Goal: Task Accomplishment & Management: Manage account settings

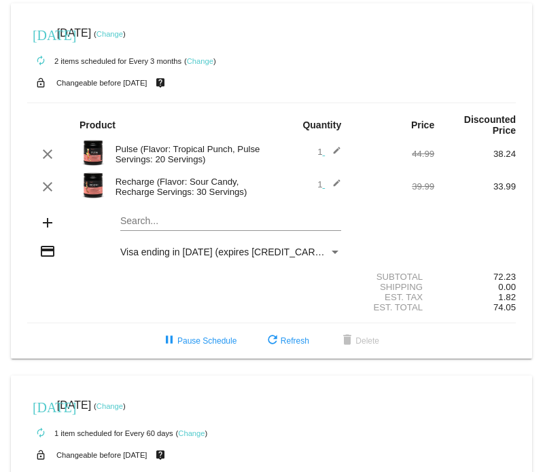
click at [361, 445] on div "autorenew 1 item scheduled for Every 60 days ( Change )" at bounding box center [271, 432] width 489 height 27
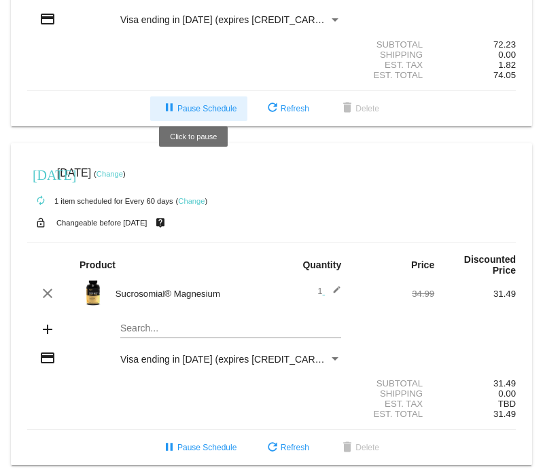
scroll to position [243, 0]
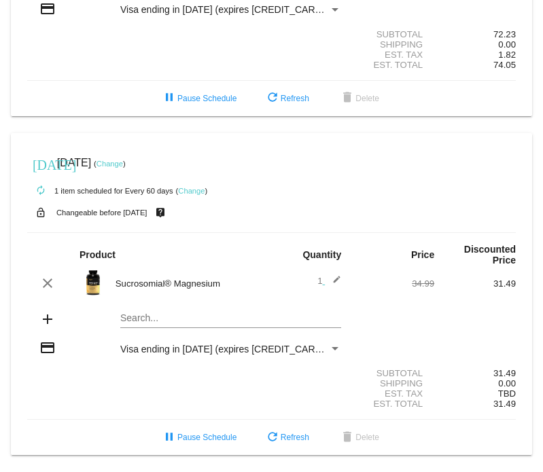
click at [194, 191] on link "Change" at bounding box center [191, 191] width 27 height 8
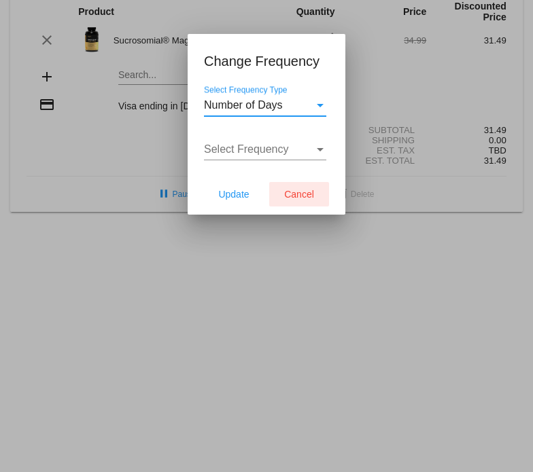
click at [308, 191] on span "Cancel" at bounding box center [299, 194] width 30 height 11
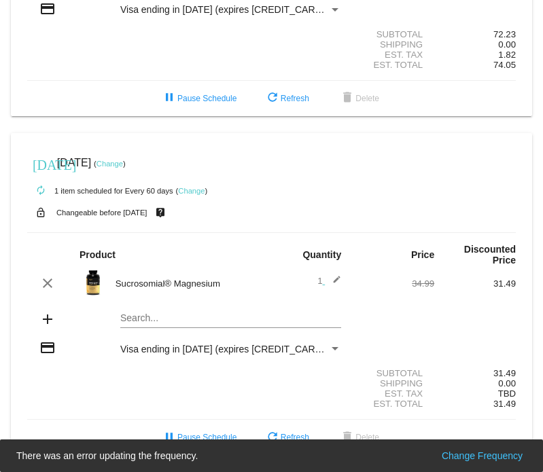
click at [123, 164] on link "Change" at bounding box center [110, 164] width 27 height 8
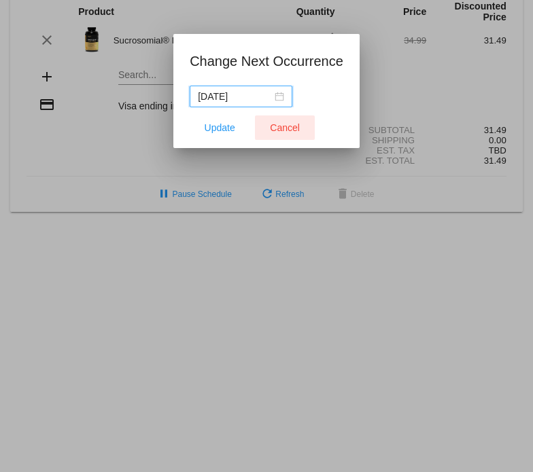
click at [275, 126] on span "Cancel" at bounding box center [285, 127] width 30 height 11
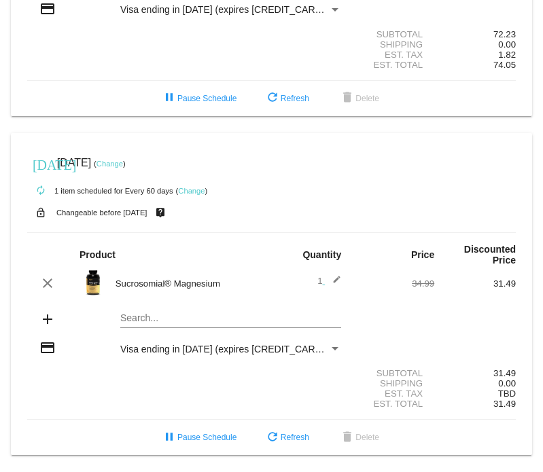
click at [123, 165] on link "Change" at bounding box center [110, 164] width 27 height 8
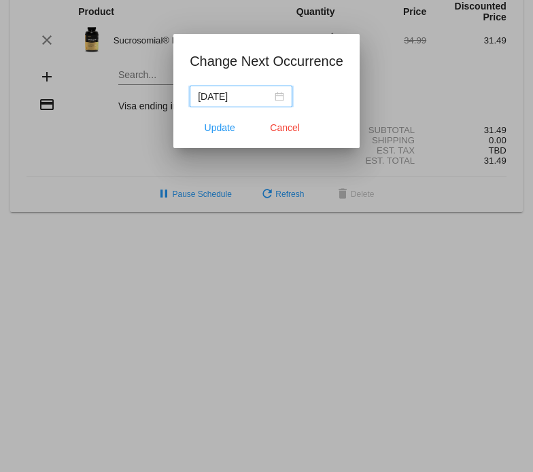
click at [279, 97] on div "[DATE]" at bounding box center [241, 96] width 86 height 15
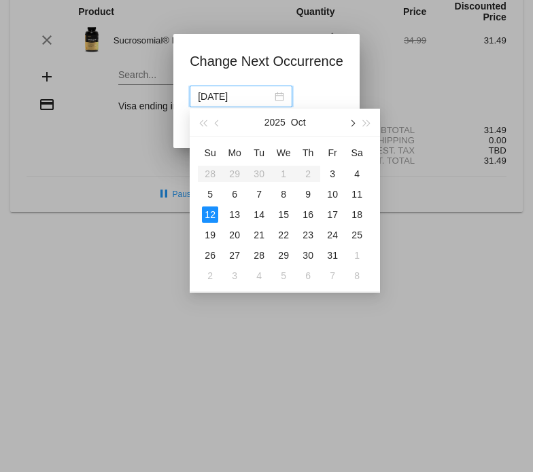
click at [351, 124] on span "button" at bounding box center [352, 123] width 7 height 7
click at [208, 218] on div "9" at bounding box center [210, 215] width 16 height 16
type input "[DATE]"
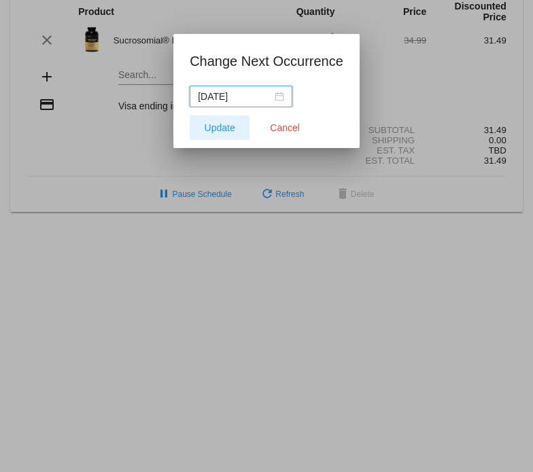
click at [224, 130] on span "Update" at bounding box center [220, 127] width 31 height 11
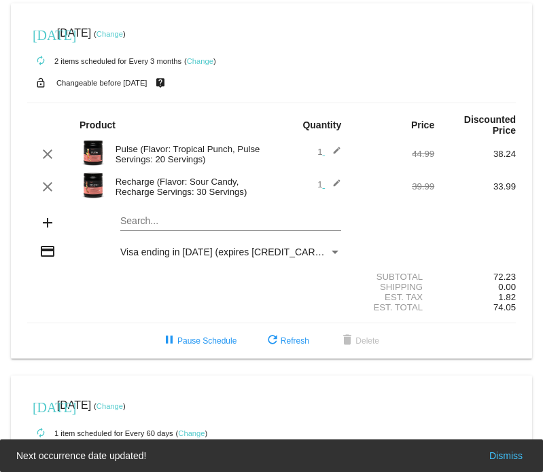
scroll to position [0, 0]
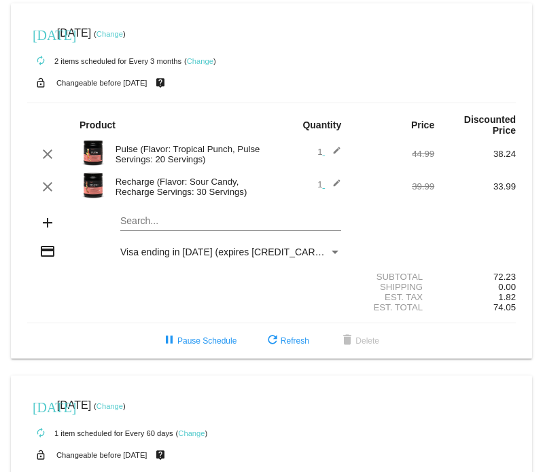
click at [123, 31] on link "Change" at bounding box center [110, 34] width 27 height 8
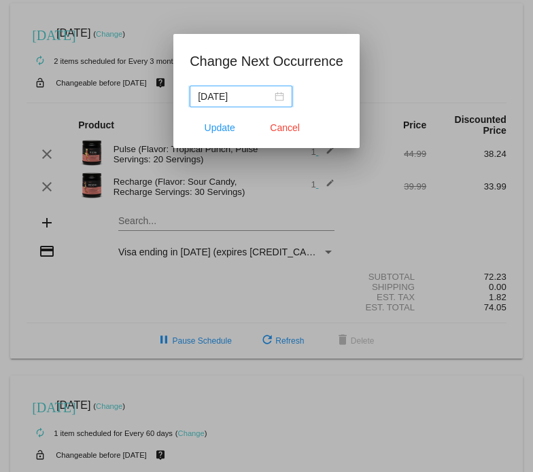
click at [274, 96] on div "[DATE]" at bounding box center [241, 96] width 86 height 15
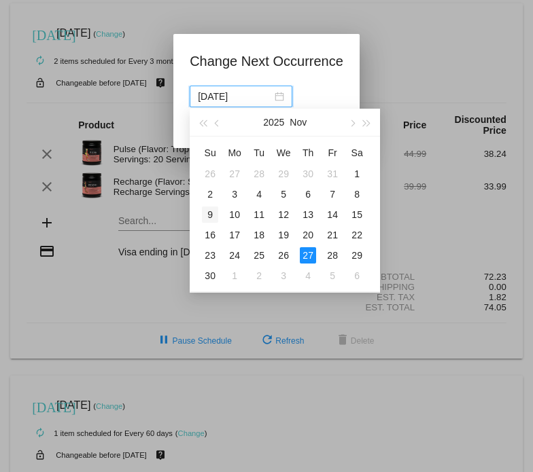
click at [206, 215] on div "9" at bounding box center [210, 215] width 16 height 16
type input "[DATE]"
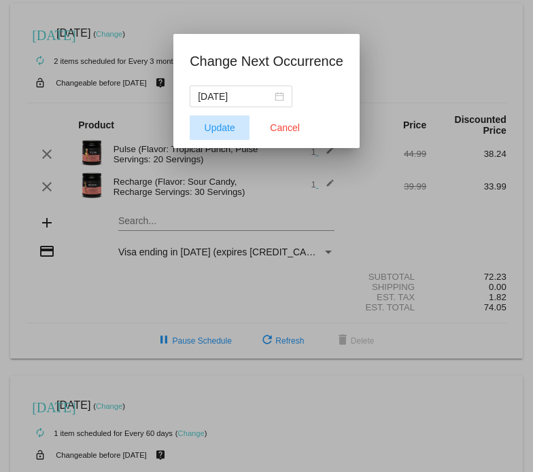
click at [217, 135] on button "Update" at bounding box center [220, 128] width 60 height 24
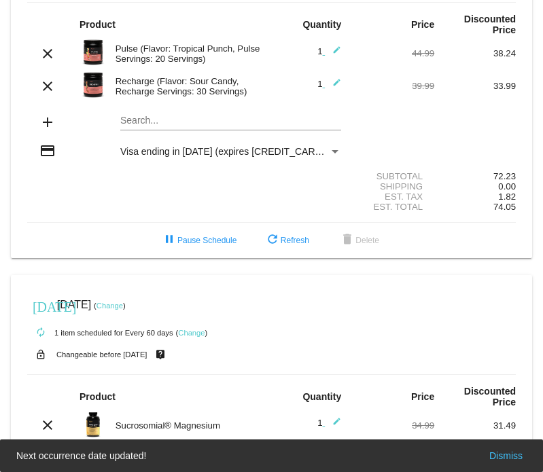
scroll to position [243, 0]
